Goal: Transaction & Acquisition: Purchase product/service

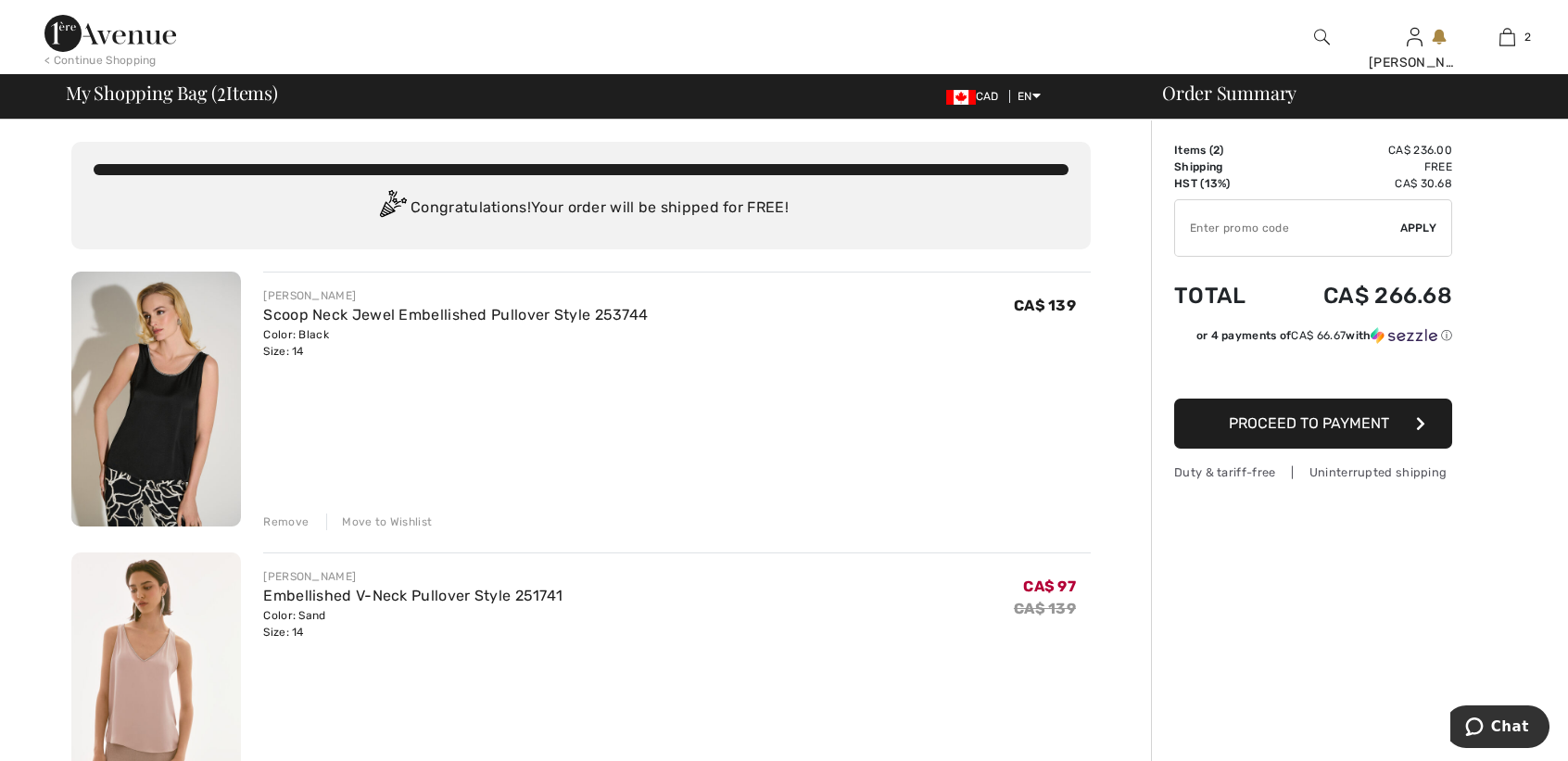
click at [1287, 428] on span "Proceed to Payment" at bounding box center [1309, 422] width 160 height 18
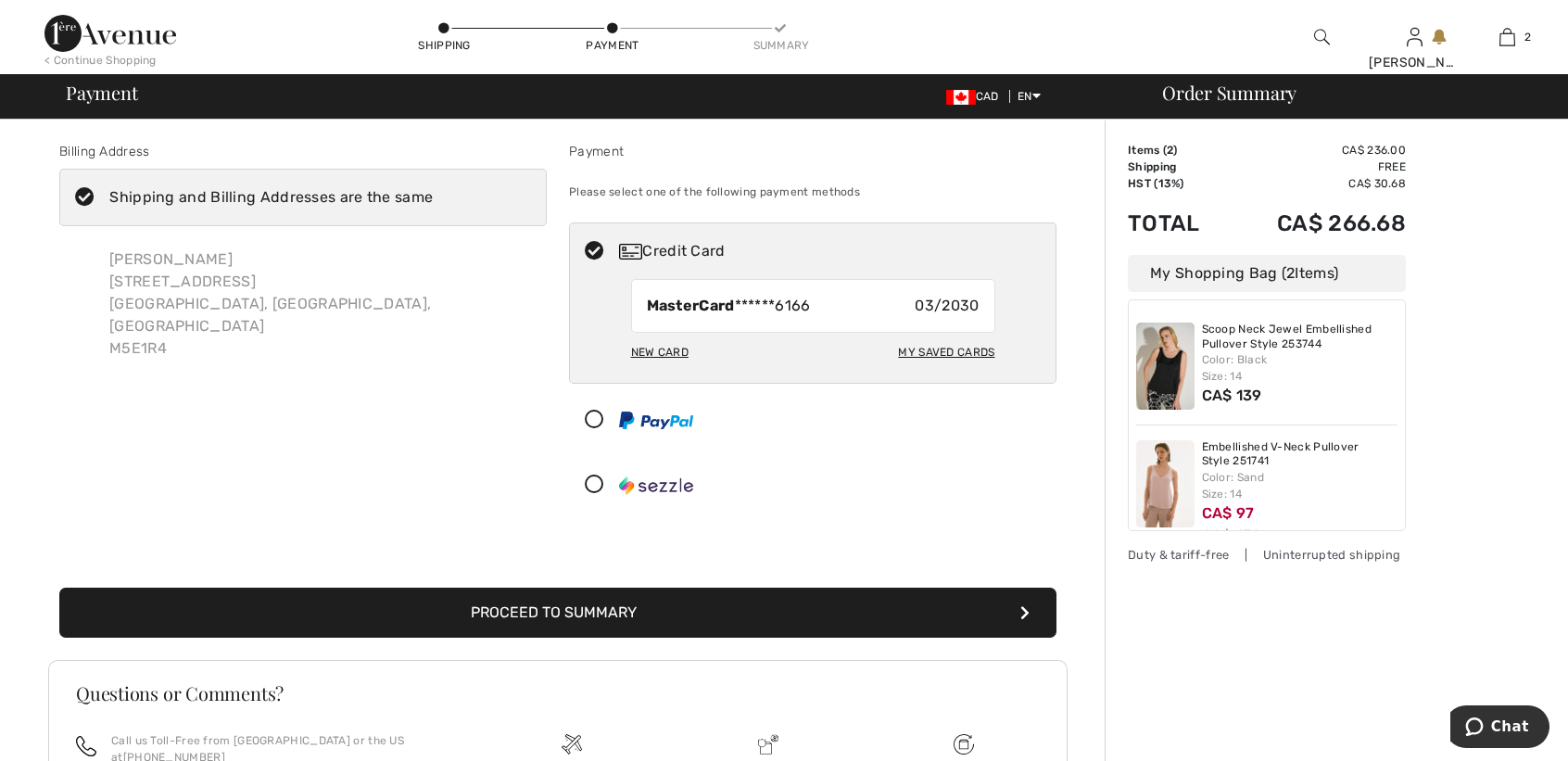
click at [700, 607] on button "Proceed to Summary" at bounding box center [557, 612] width 997 height 50
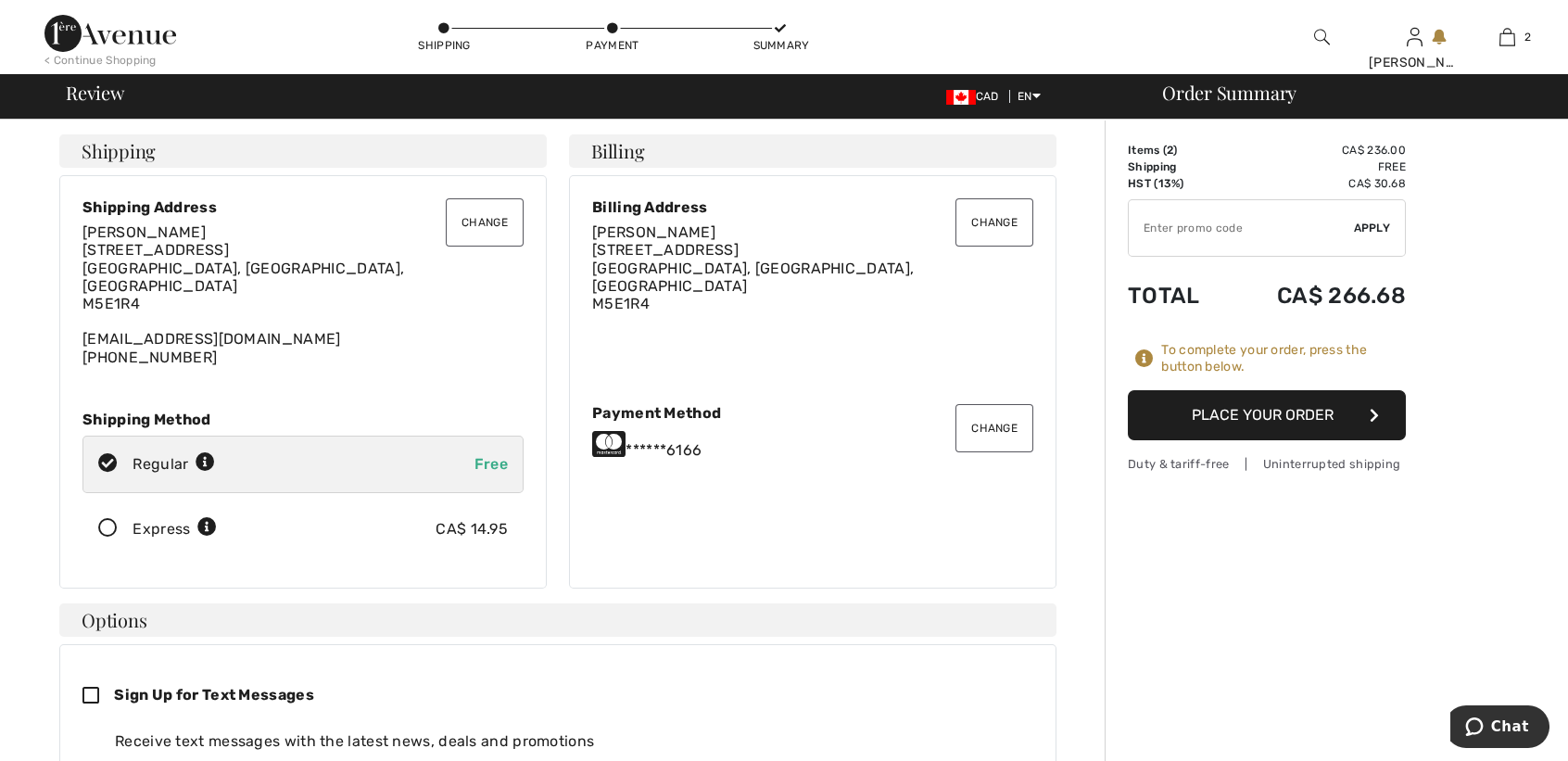
click at [1266, 408] on button "Place Your Order" at bounding box center [1266, 415] width 278 height 50
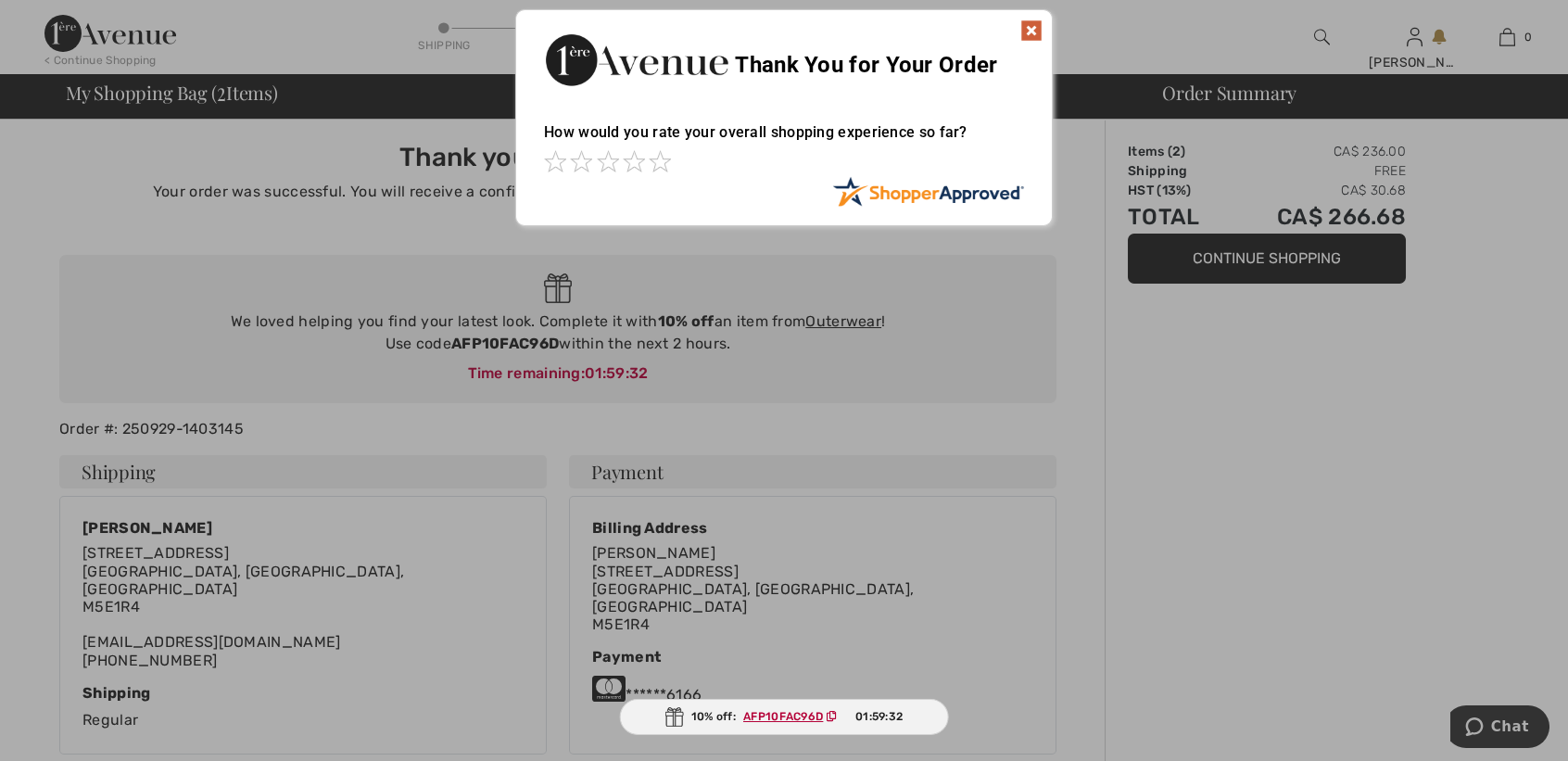
click at [1030, 20] on img at bounding box center [1032, 31] width 23 height 23
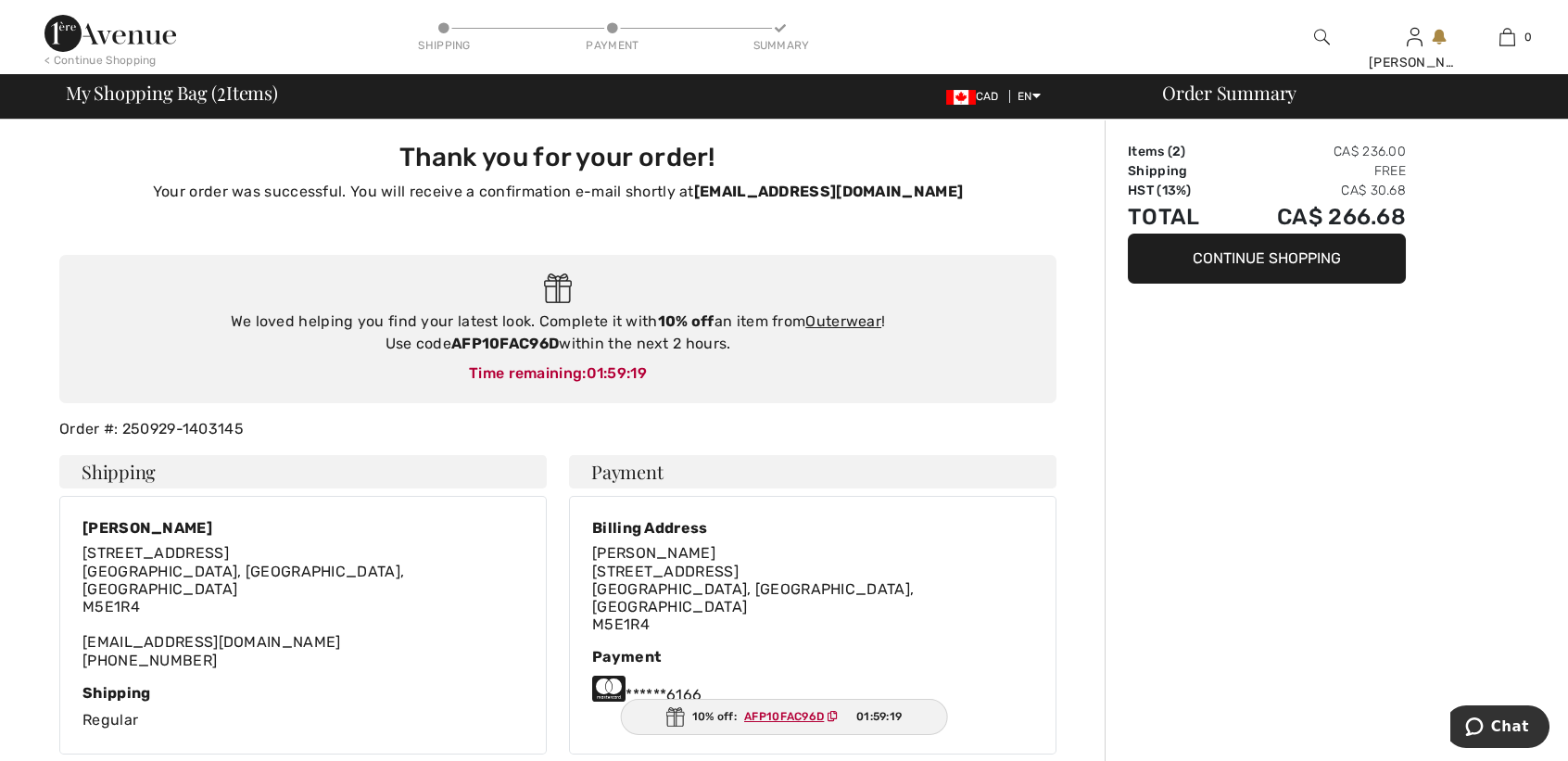
click at [1306, 265] on button "Continue Shopping" at bounding box center [1266, 258] width 278 height 50
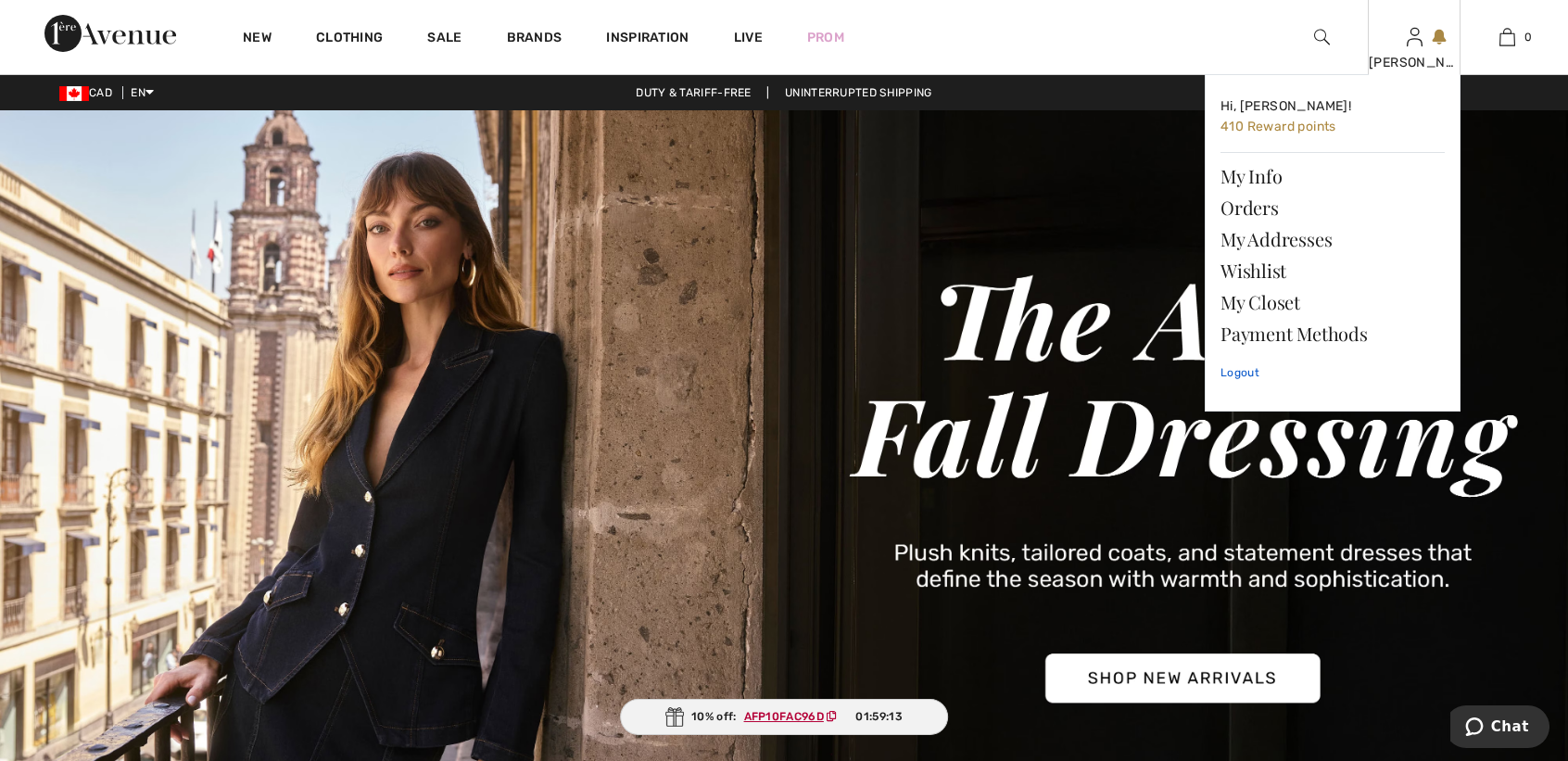
click at [1241, 368] on link "Logout" at bounding box center [1332, 372] width 224 height 46
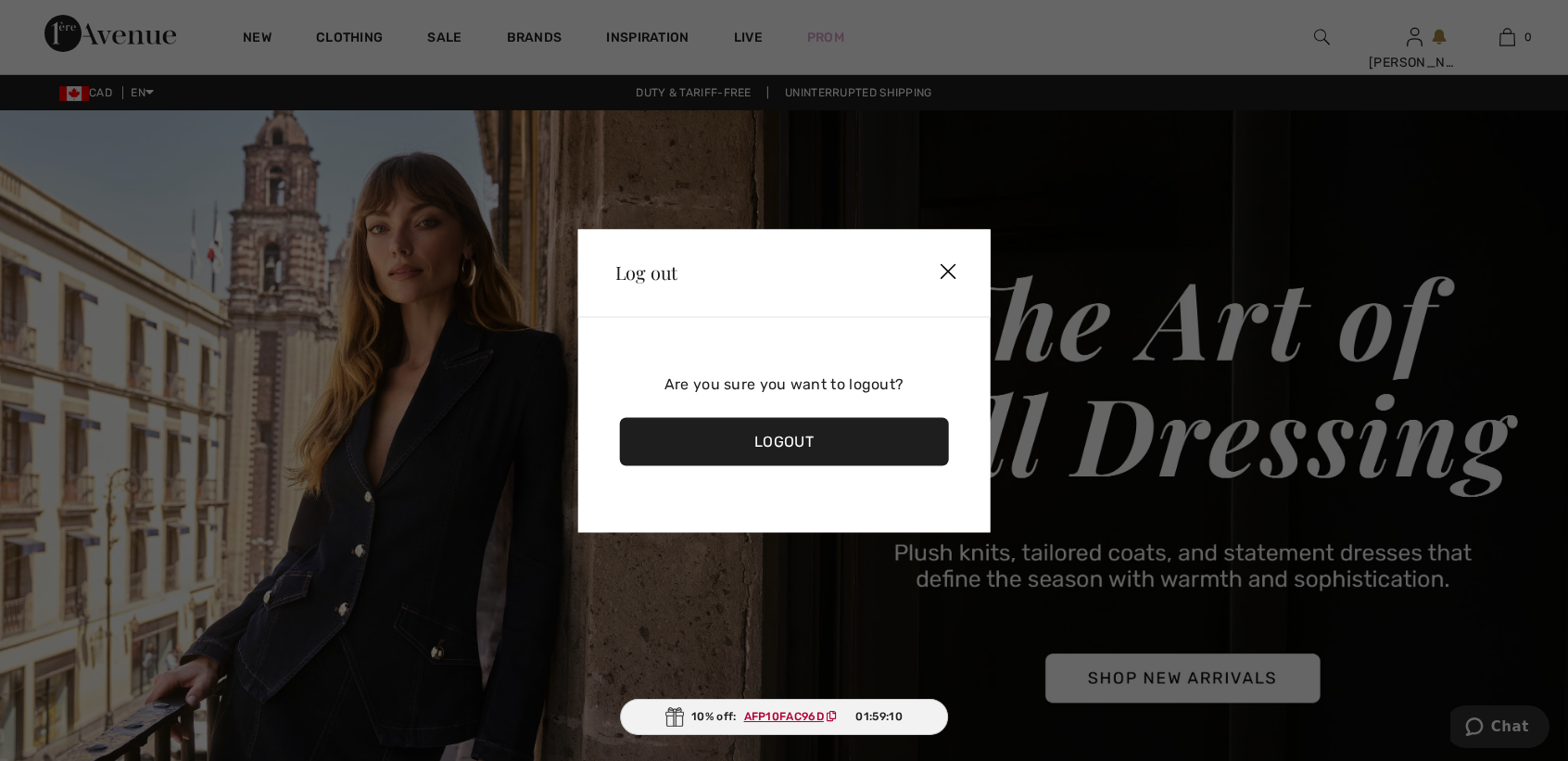
click at [753, 431] on div "Logout" at bounding box center [784, 440] width 329 height 48
